Goal: Find specific page/section: Find specific page/section

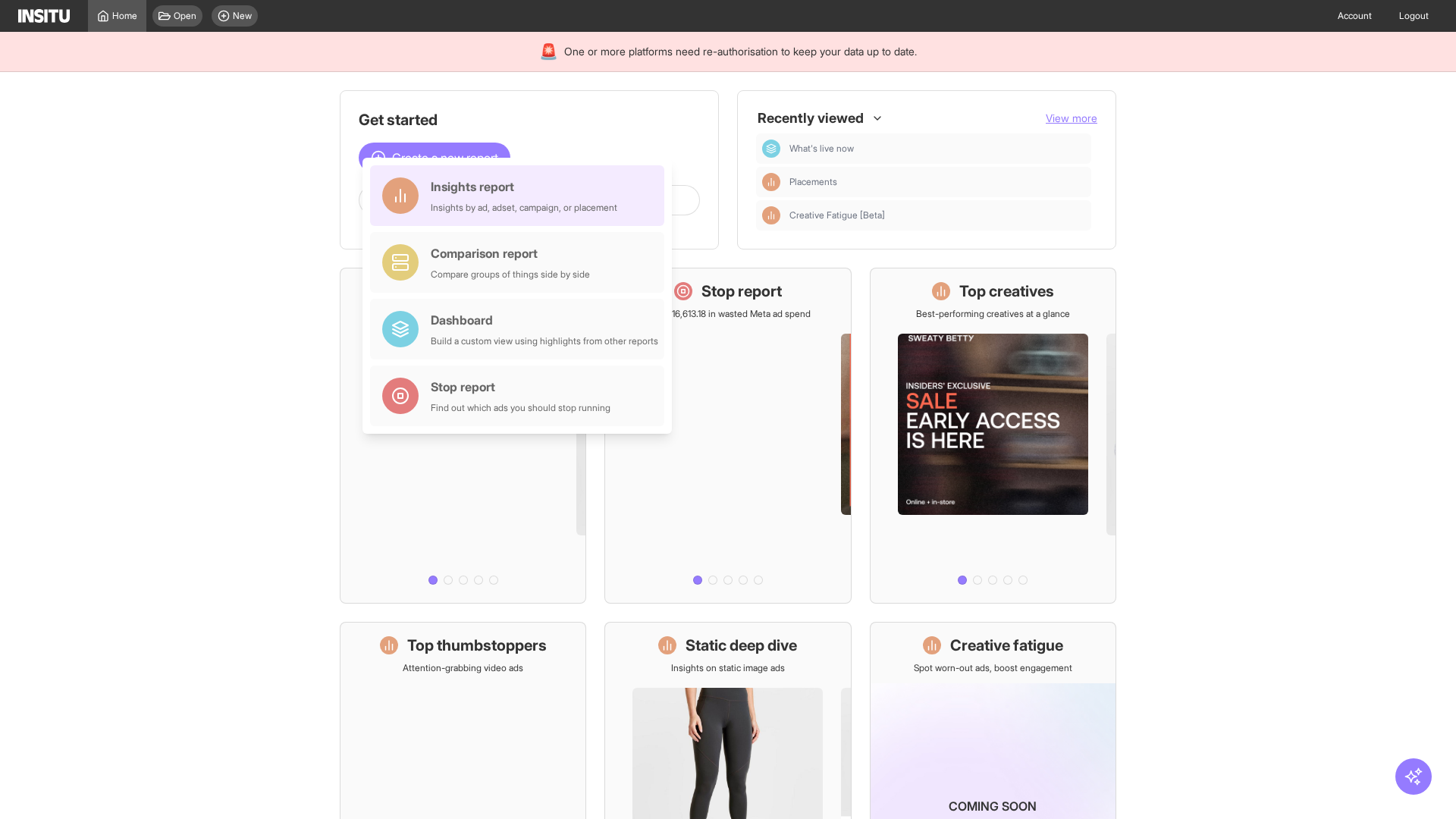
click at [521, 195] on div "Insights report Insights by ad, adset, campaign, or placement" at bounding box center [524, 195] width 187 height 36
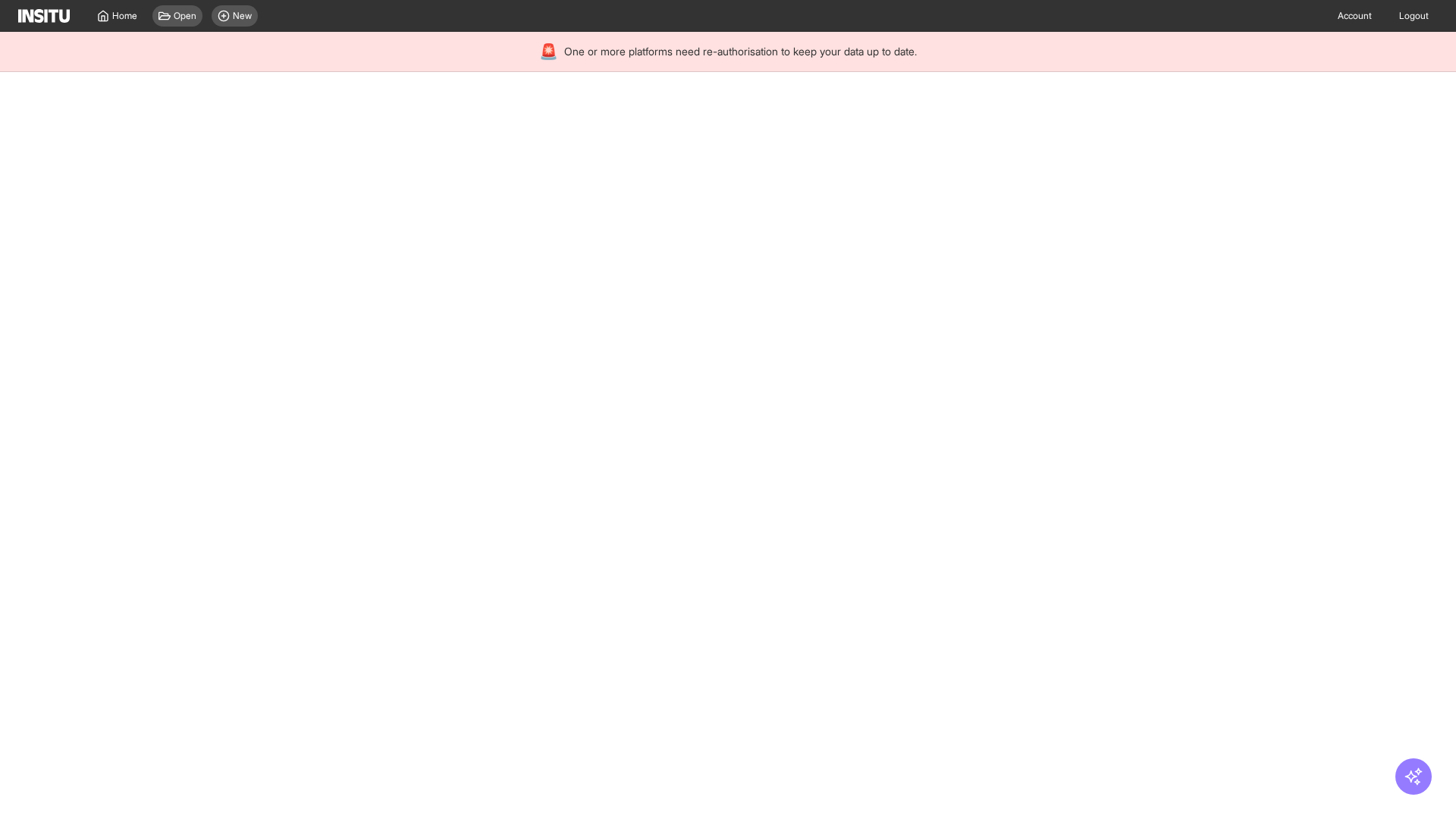
select select "**"
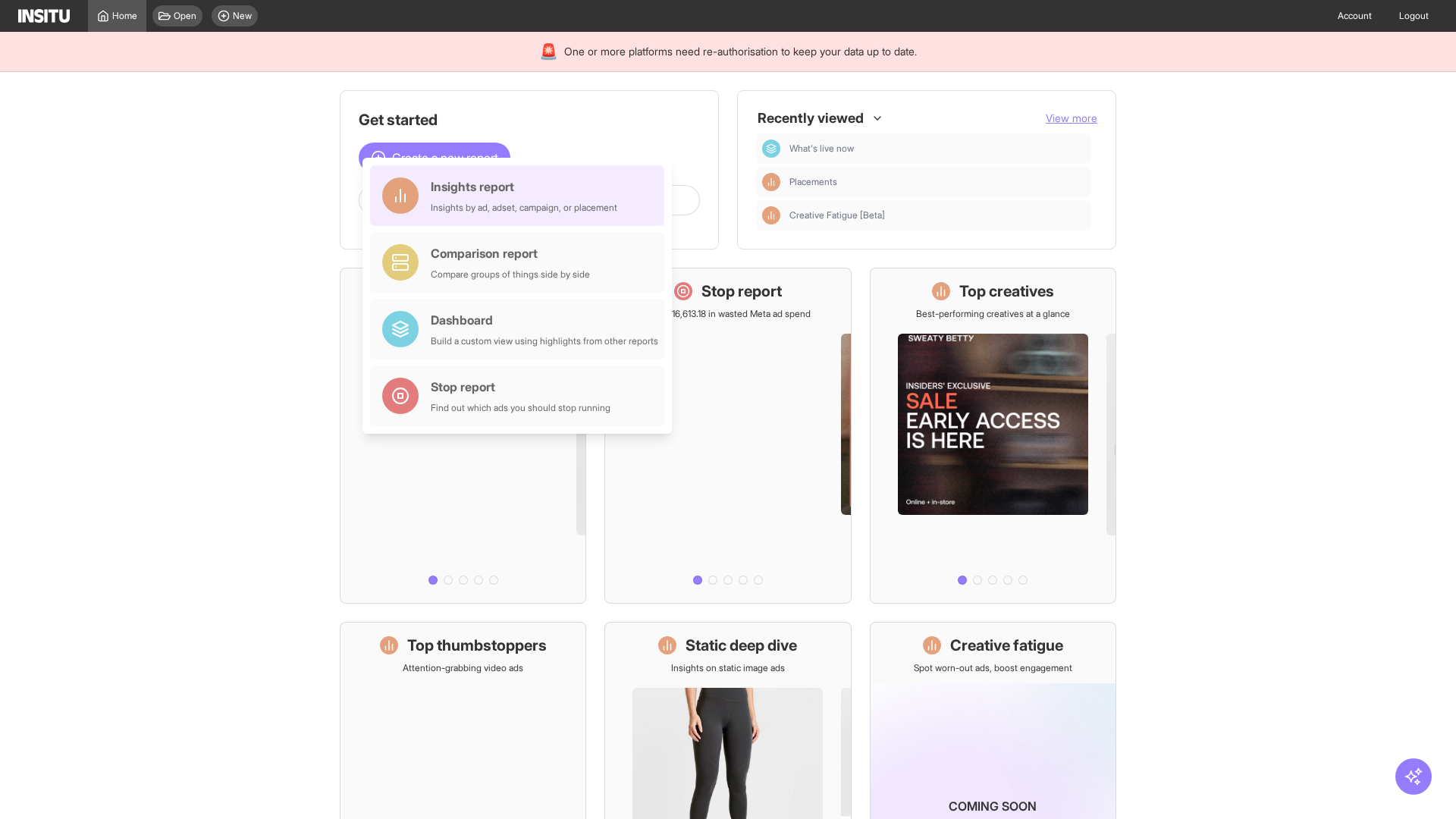
click at [521, 195] on div "Insights report Insights by ad, adset, campaign, or placement" at bounding box center [524, 195] width 187 height 36
